Goal: Information Seeking & Learning: Learn about a topic

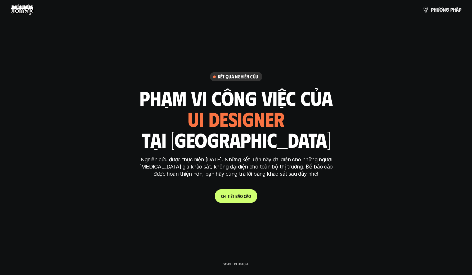
click at [254, 193] on link "C h i t i ế t b á o c á o" at bounding box center [236, 196] width 43 height 14
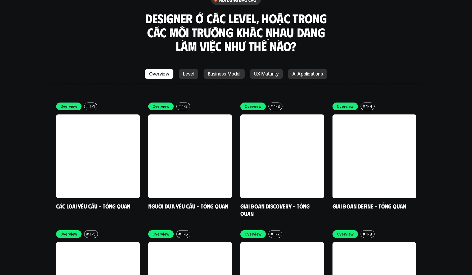
scroll to position [1534, 0]
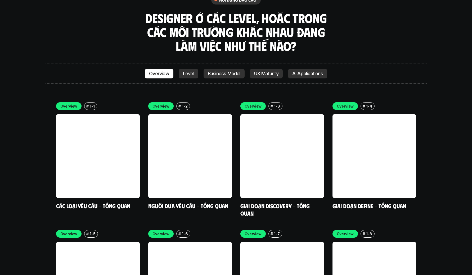
click at [86, 139] on link at bounding box center [98, 156] width 84 height 84
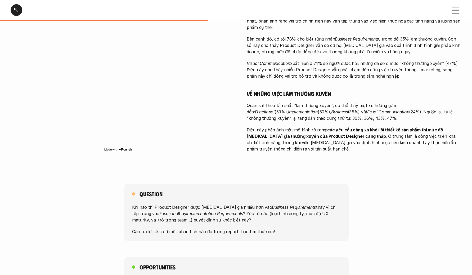
scroll to position [227, 0]
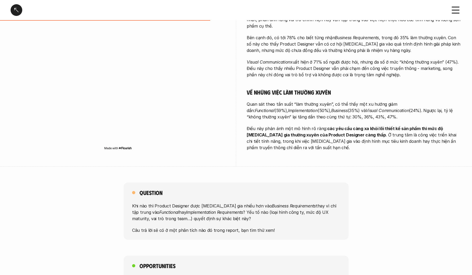
click at [301, 202] on p "Khi nào thì Product Designer được [MEDICAL_DATA] gia nhiều hơn vào Business Req…" at bounding box center [236, 211] width 208 height 19
click at [307, 126] on p "Điều này phản ánh một mô hình rõ ràng: các yêu cầu càng xa khỏi lõi thiết kế sả…" at bounding box center [354, 137] width 215 height 25
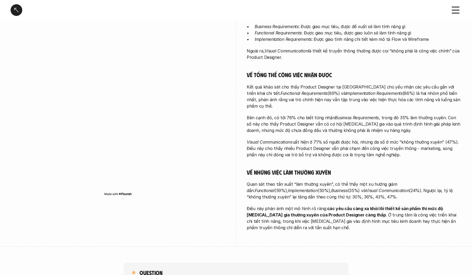
scroll to position [0, 0]
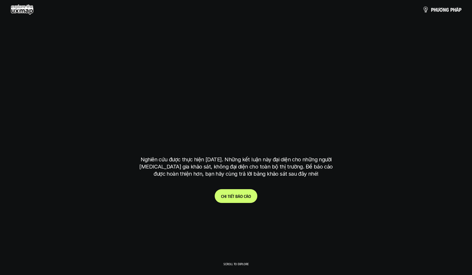
scroll to position [1471, 0]
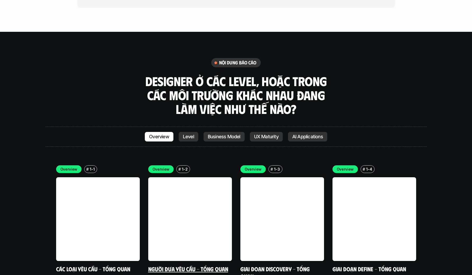
click at [205, 187] on link at bounding box center [190, 219] width 84 height 84
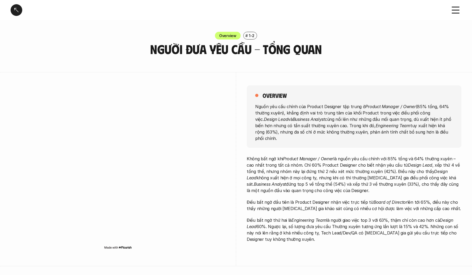
click at [363, 161] on p "Không bất ngờ khi Product Manager / Owner là nguồn yêu cầu chính với 85% tổng v…" at bounding box center [354, 174] width 215 height 38
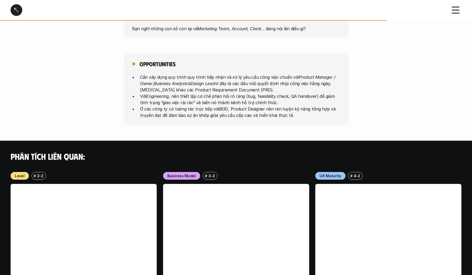
scroll to position [277, 0]
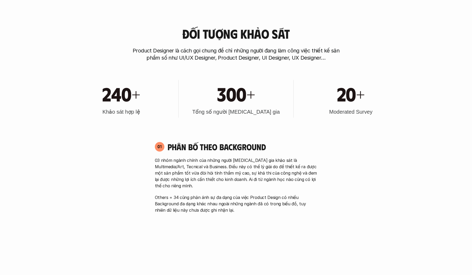
scroll to position [1471, 0]
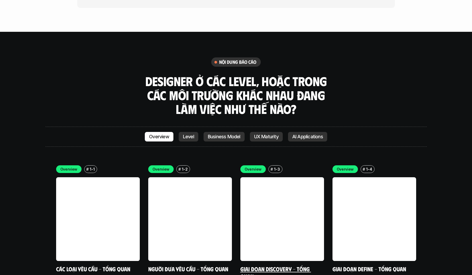
click at [279, 177] on link at bounding box center [282, 219] width 84 height 84
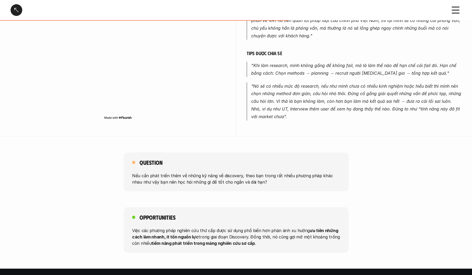
scroll to position [365, 0]
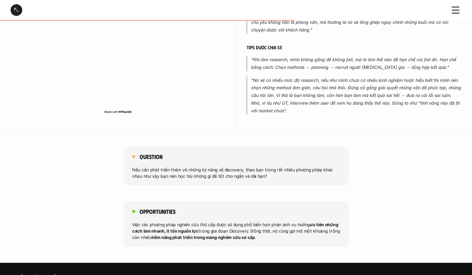
scroll to position [1471, 0]
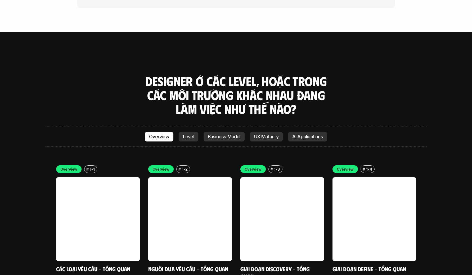
click at [361, 193] on link at bounding box center [374, 219] width 84 height 84
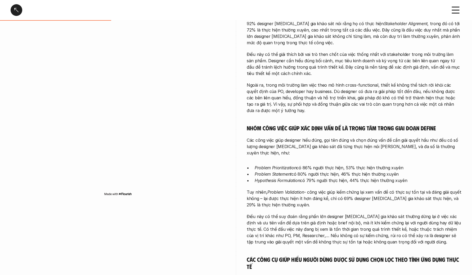
scroll to position [164, 0]
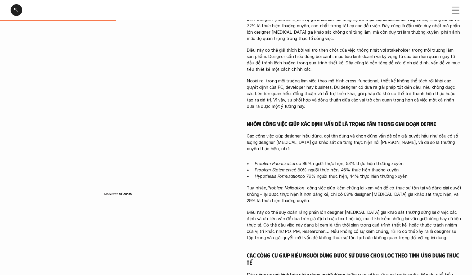
click at [286, 161] on em "Problem Prioritization" at bounding box center [275, 163] width 42 height 5
click at [286, 164] on icon at bounding box center [283, 162] width 7 height 7
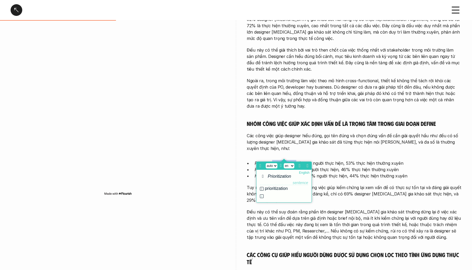
click at [291, 165] on select "English Afrikaans Albanian Arabic Armenian Azerbaijani Basque Belarusian Bengal…" at bounding box center [289, 165] width 11 height 4
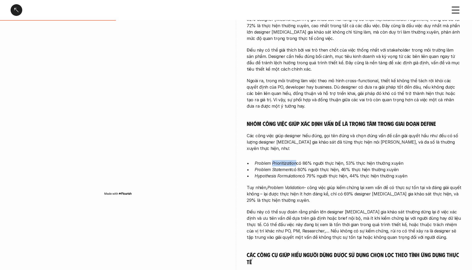
select select "vi"
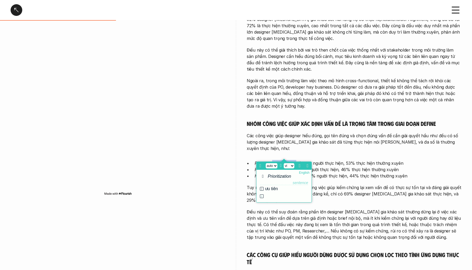
click at [339, 173] on p "Hypothesis Formulation có 79% người thực hiện, 44% thực hiện thường xuyên" at bounding box center [357, 176] width 207 height 6
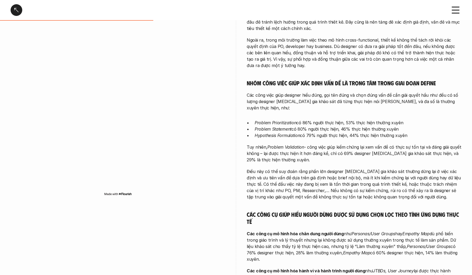
scroll to position [207, 0]
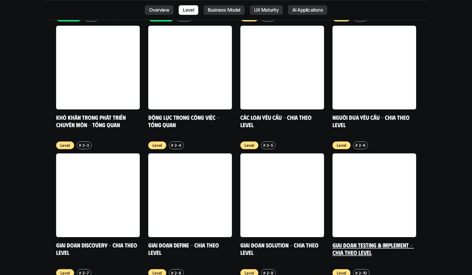
scroll to position [1878, 0]
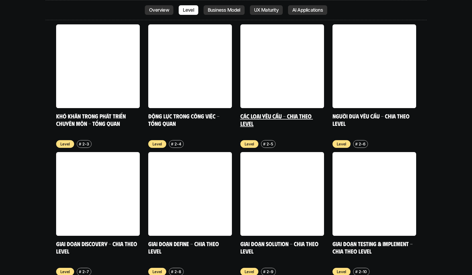
click at [282, 67] on link at bounding box center [282, 66] width 84 height 84
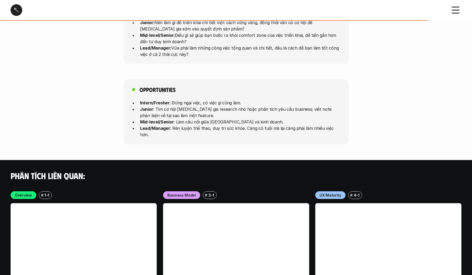
scroll to position [1490, 0]
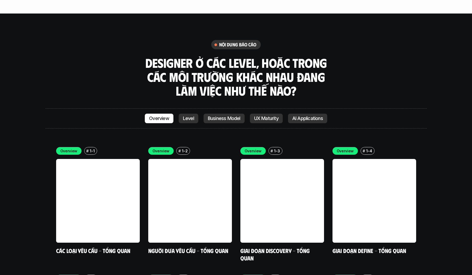
click at [273, 116] on p "UX Maturity" at bounding box center [266, 118] width 24 height 5
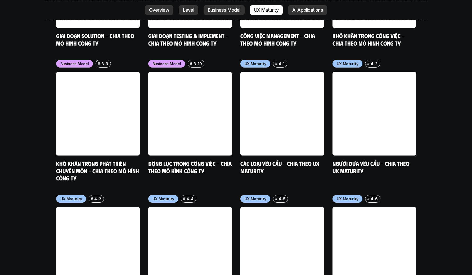
scroll to position [2458, 0]
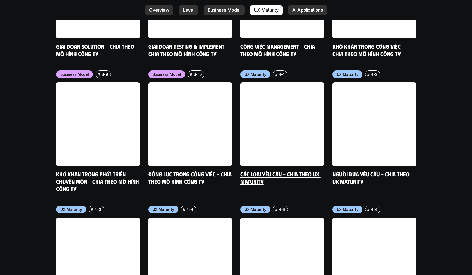
click at [288, 99] on link at bounding box center [282, 124] width 84 height 84
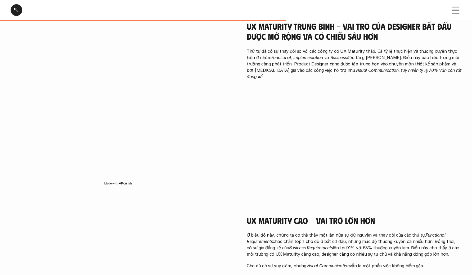
scroll to position [281, 0]
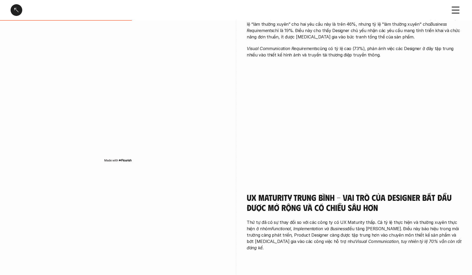
click at [324, 236] on p "Thứ tự đã có sự thay đổi so với các công ty có UX Maturity thấp. Cả tỷ lệ thực …" at bounding box center [354, 235] width 215 height 32
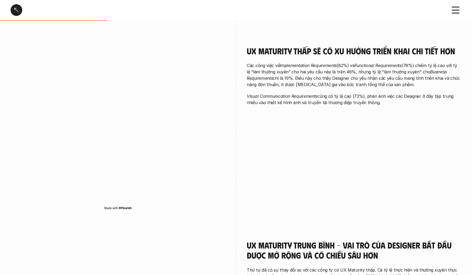
scroll to position [233, 0]
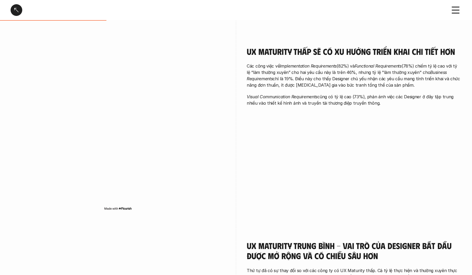
click at [307, 170] on div "UX Maturity thấp sẽ có xu hưởng triển khai chi tiết hơn Các công việc về Implem…" at bounding box center [236, 130] width 451 height 194
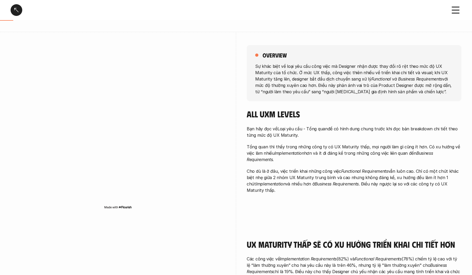
scroll to position [31, 0]
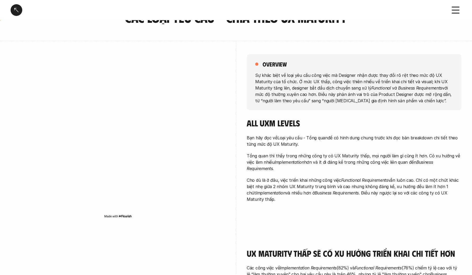
click at [392, 108] on div "overview Sự khác biệt về loại yêu cầu công việc mà Designer nhận được thay đổi …" at bounding box center [354, 82] width 215 height 56
